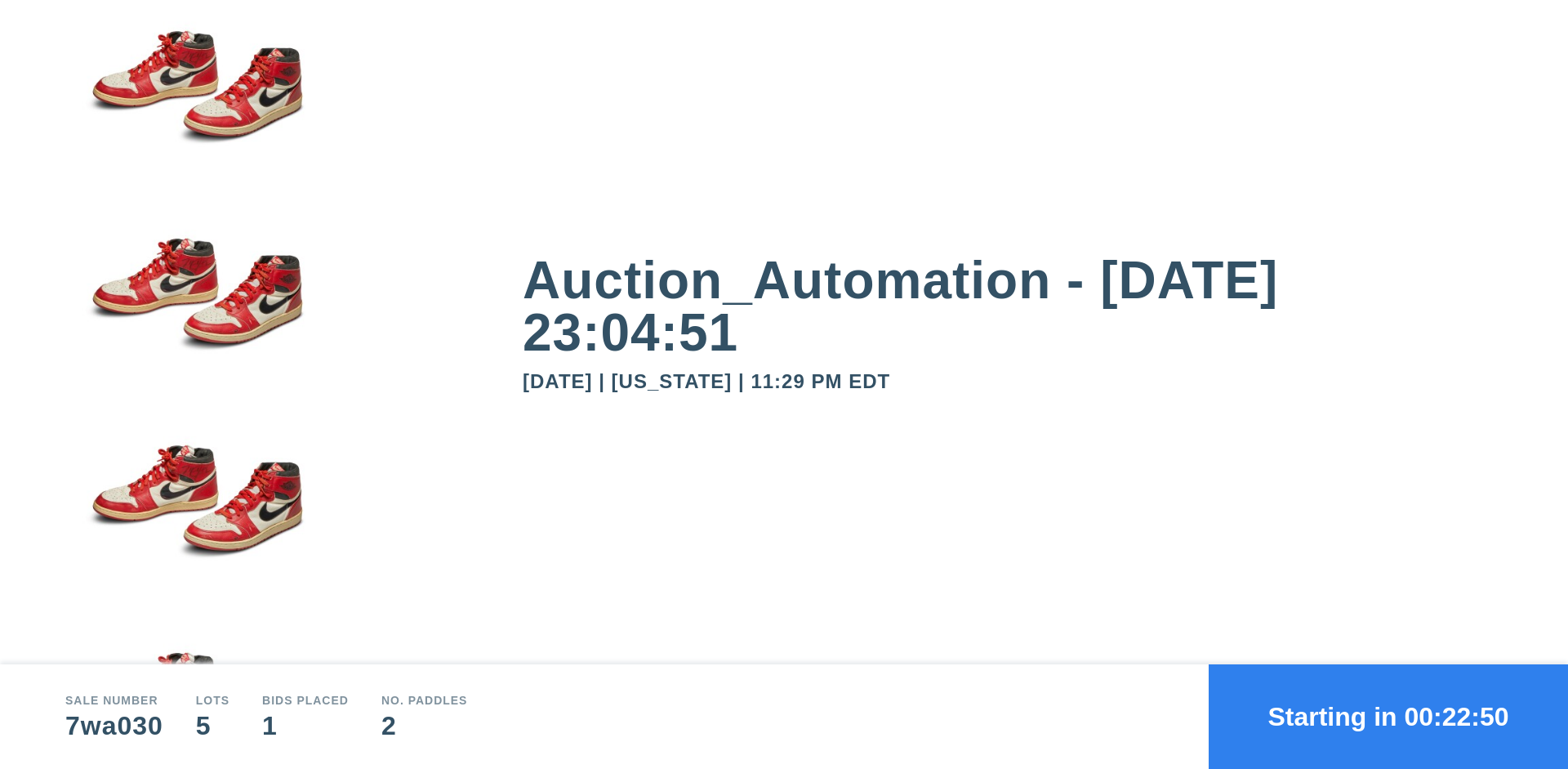
click at [1388, 717] on button "Starting in 00:22:50" at bounding box center [1388, 717] width 359 height 105
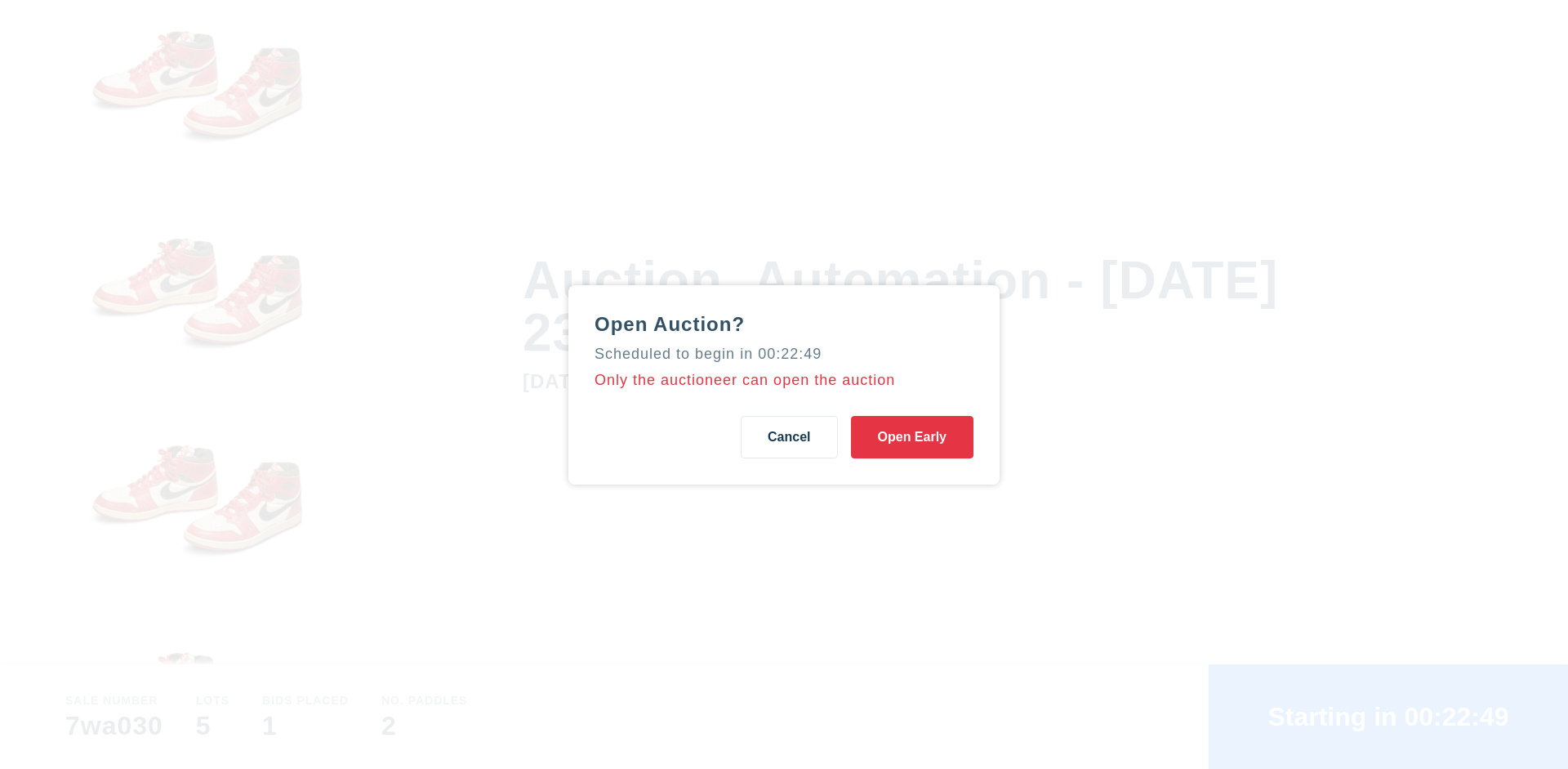
click at [913, 436] on button "Open Early" at bounding box center [912, 436] width 122 height 43
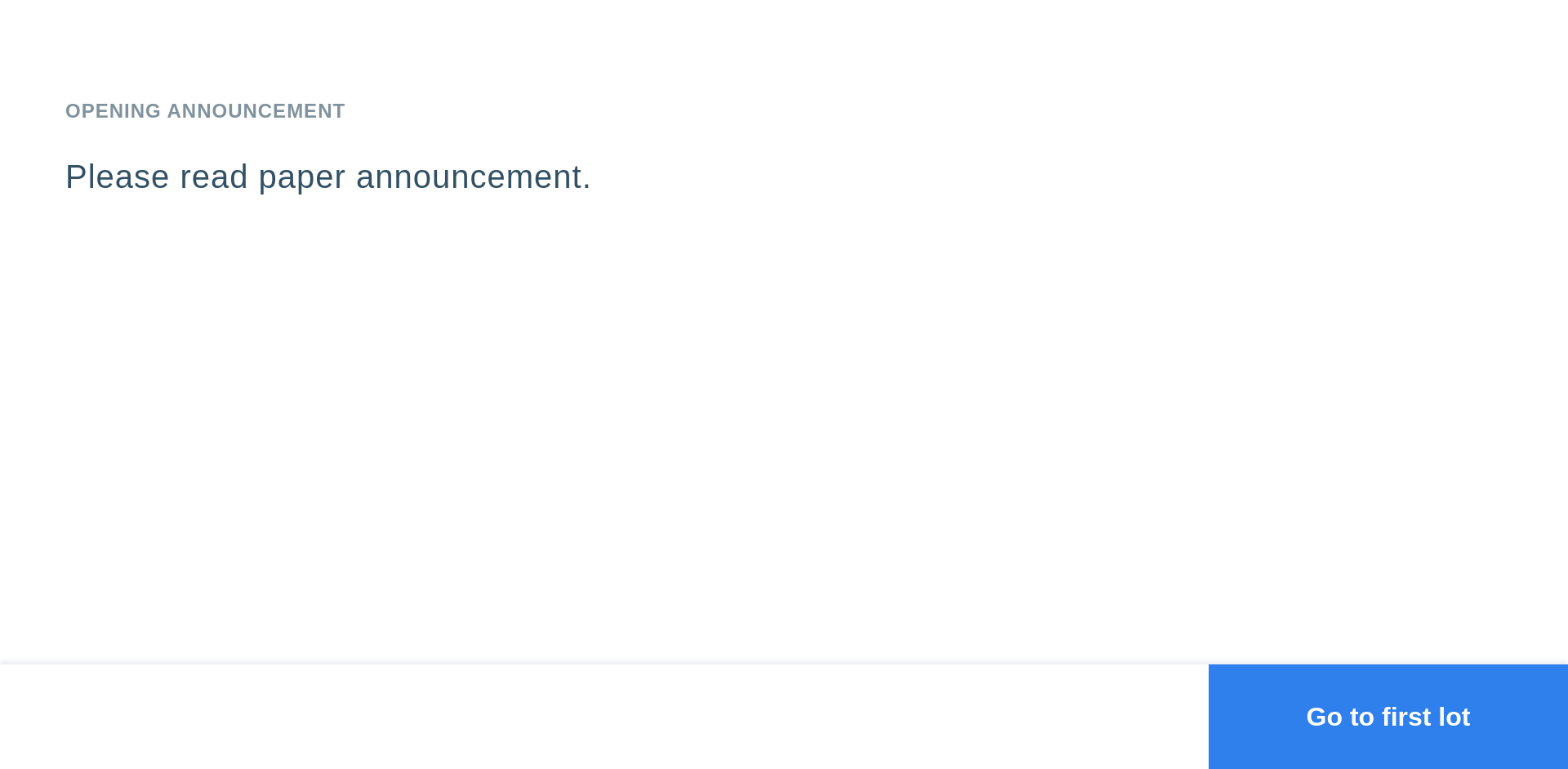
click at [1388, 717] on button "Go to first lot" at bounding box center [1388, 717] width 359 height 105
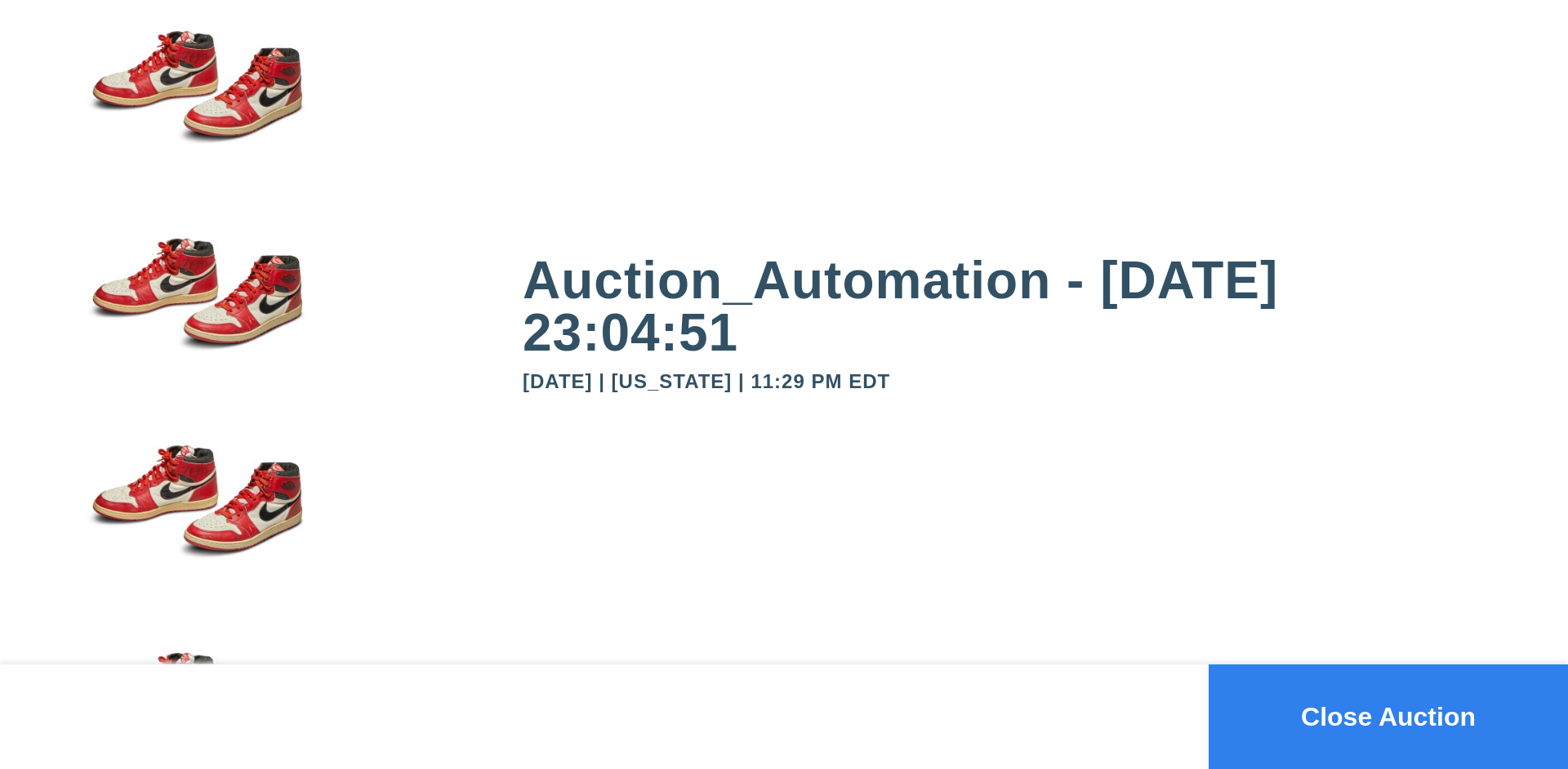
click at [1388, 717] on button "Close Auction" at bounding box center [1388, 717] width 359 height 105
